Goal: Task Accomplishment & Management: Use online tool/utility

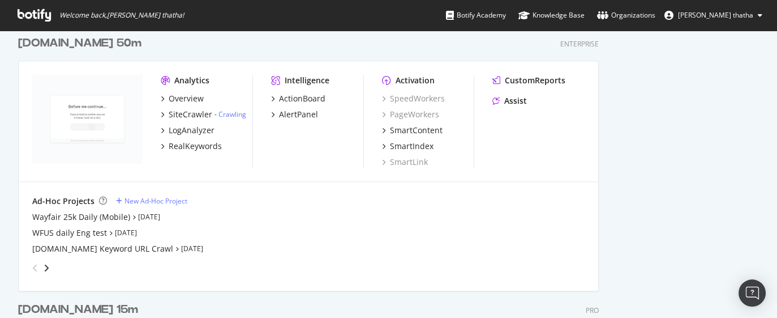
scroll to position [1344, 0]
click at [47, 266] on icon "angle-right" at bounding box center [47, 267] width 6 height 9
click at [109, 212] on div "[DOMAIN_NAME] 100k Ad Hoc" at bounding box center [89, 216] width 114 height 11
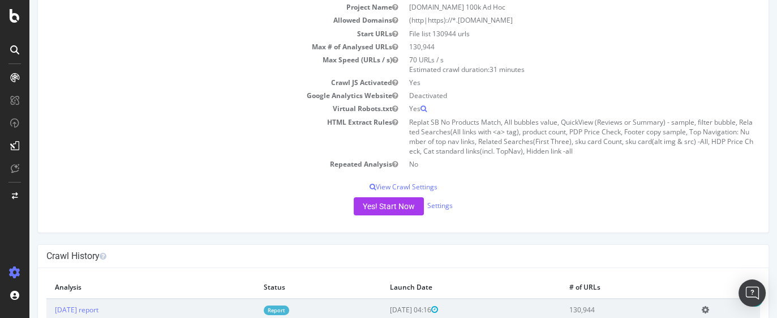
scroll to position [142, 0]
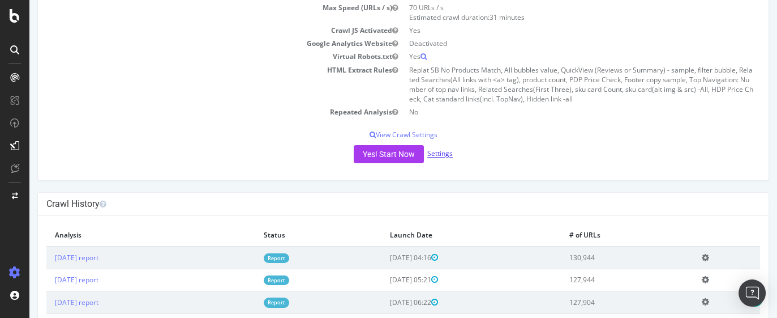
click at [435, 153] on link "Settings" at bounding box center [439, 154] width 25 height 10
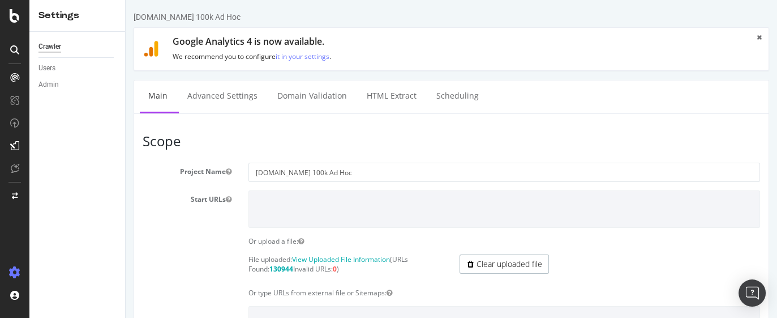
scroll to position [142, 0]
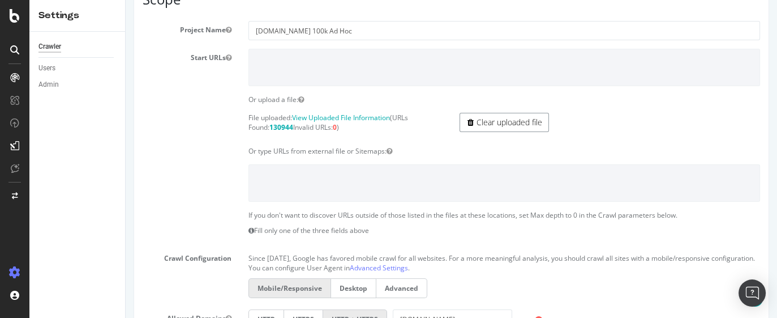
click at [488, 124] on link "Clear uploaded file" at bounding box center [504, 122] width 89 height 19
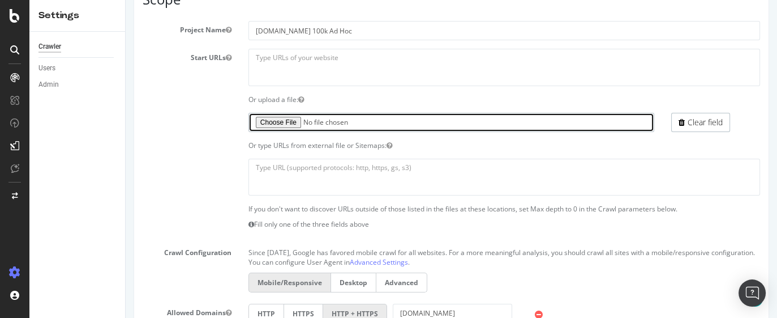
click at [284, 121] on input "file" at bounding box center [452, 122] width 406 height 19
type input "C:\fakepath\missing_roadsign (3).txt"
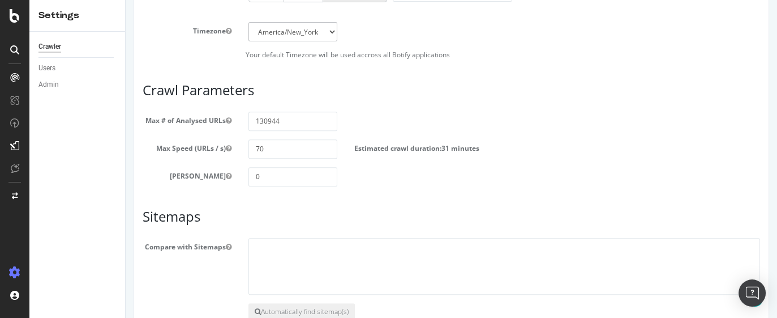
scroll to position [637, 0]
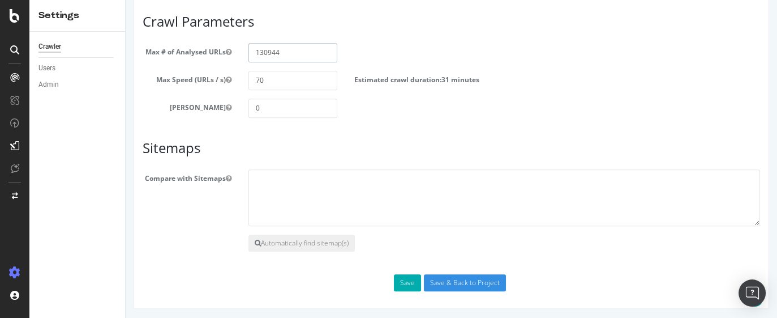
click at [264, 61] on input "130944" at bounding box center [293, 52] width 89 height 19
paste input "43779"
type input "143779"
click at [410, 291] on button "Save" at bounding box center [407, 282] width 27 height 17
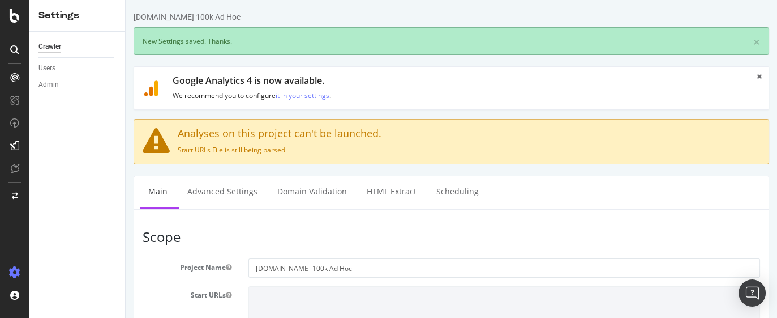
scroll to position [0, 0]
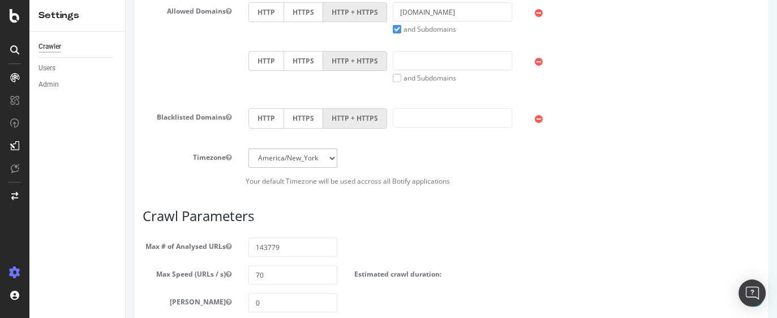
scroll to position [566, 0]
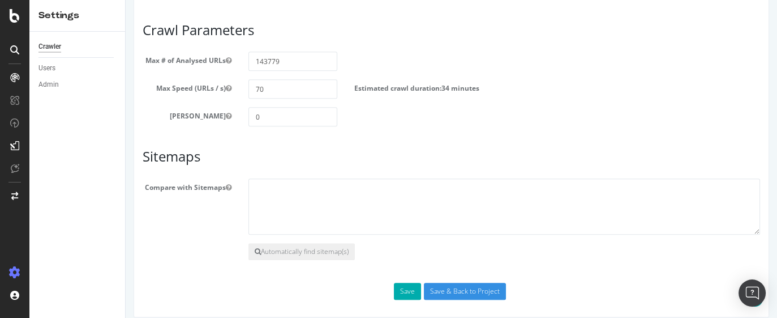
scroll to position [704, 0]
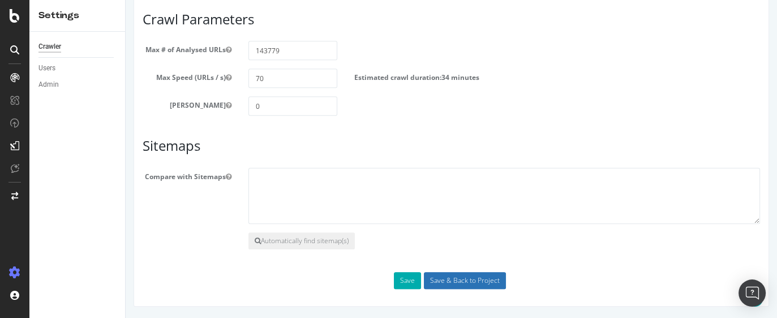
click at [478, 283] on input "Save & Back to Project" at bounding box center [465, 280] width 82 height 17
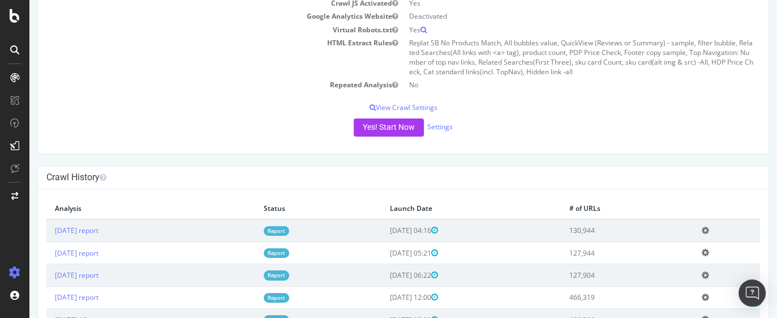
scroll to position [283, 0]
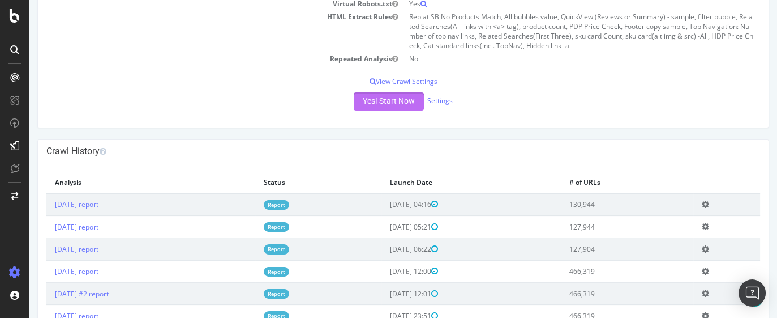
click at [374, 101] on button "Yes! Start Now" at bounding box center [389, 101] width 70 height 18
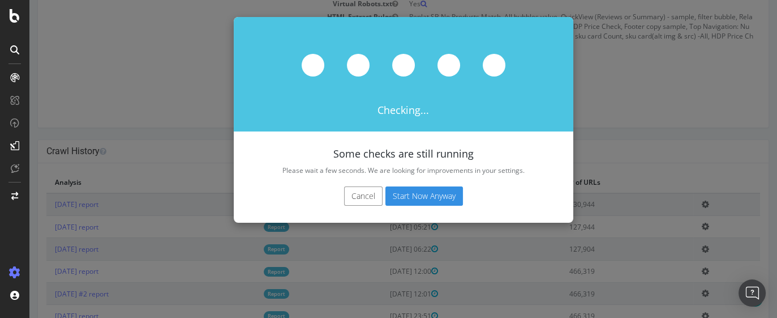
click at [427, 201] on button "Start Now Anyway" at bounding box center [425, 195] width 78 height 19
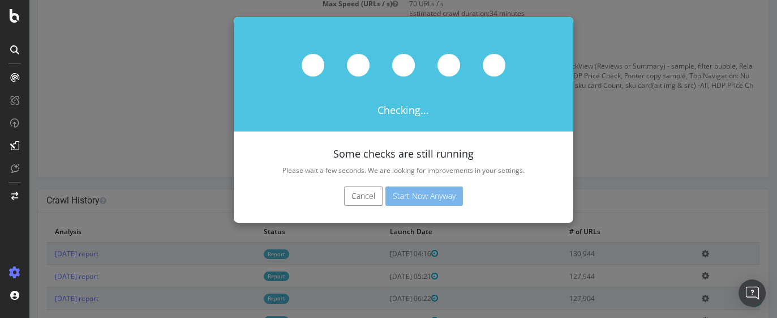
scroll to position [332, 0]
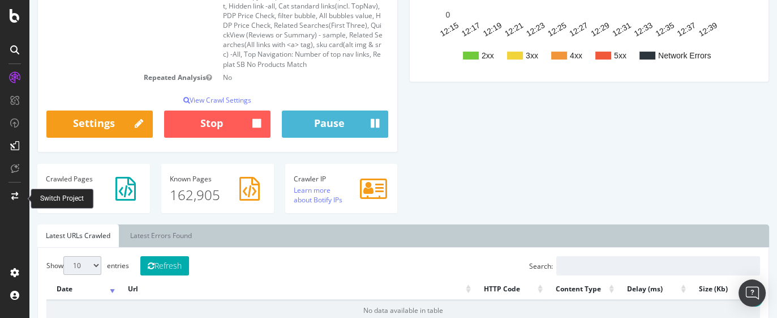
scroll to position [232, 0]
